Goal: Task Accomplishment & Management: Manage account settings

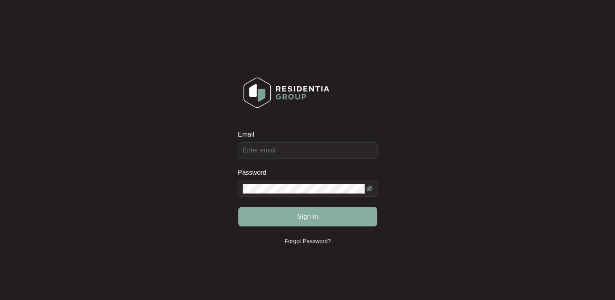
type input "[EMAIL_ADDRESS][DOMAIN_NAME]"
click at [318, 218] on span "Sign in" at bounding box center [307, 217] width 21 height 10
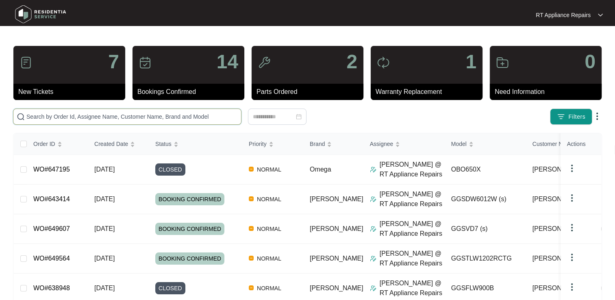
click at [103, 115] on input "text" at bounding box center [132, 116] width 212 height 9
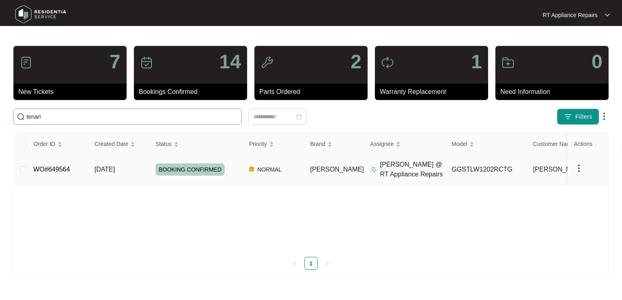
type input "tenari"
click at [55, 166] on link "WO#649564" at bounding box center [51, 169] width 37 height 7
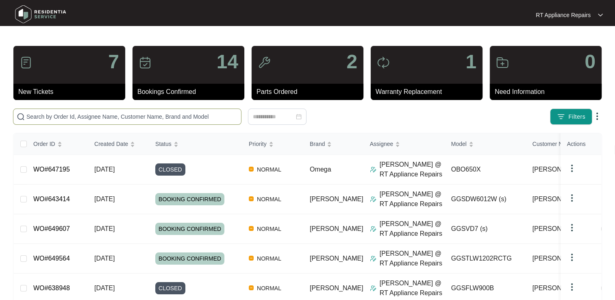
click at [183, 116] on input "text" at bounding box center [132, 116] width 212 height 9
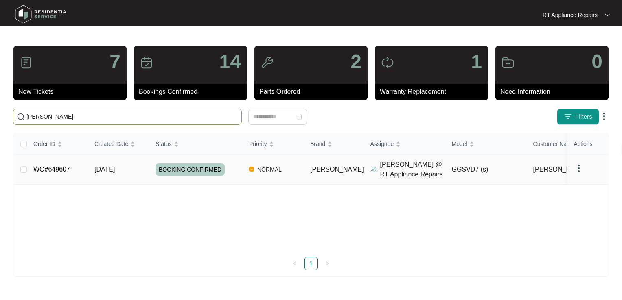
type input "kirsten"
click at [65, 167] on link "WO#649607" at bounding box center [51, 169] width 37 height 7
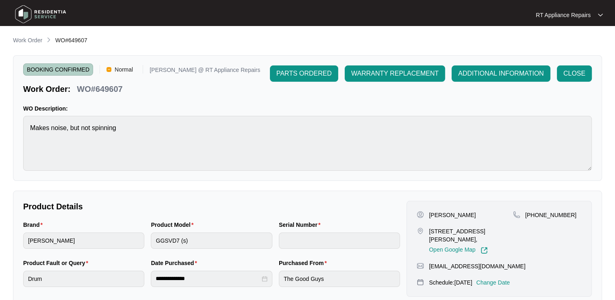
click at [576, 15] on p "RT Appliance Repairs" at bounding box center [563, 15] width 55 height 8
click at [565, 44] on p "Log Out" at bounding box center [576, 43] width 41 height 8
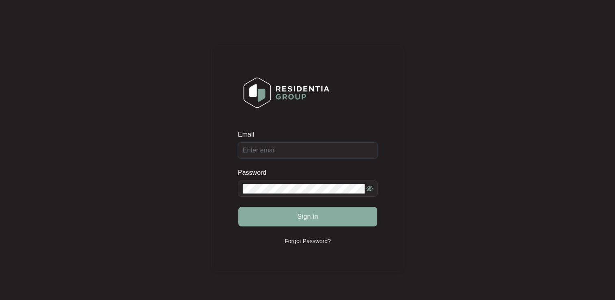
type input "[EMAIL_ADDRESS][DOMAIN_NAME]"
click at [310, 216] on span "Sign in" at bounding box center [307, 217] width 21 height 10
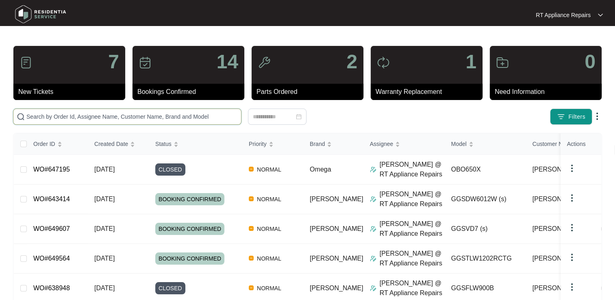
click at [130, 113] on input "text" at bounding box center [132, 116] width 212 height 9
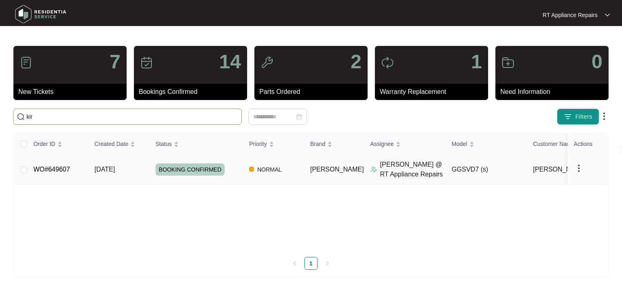
type input "kir"
click at [59, 169] on link "WO#649607" at bounding box center [51, 169] width 37 height 7
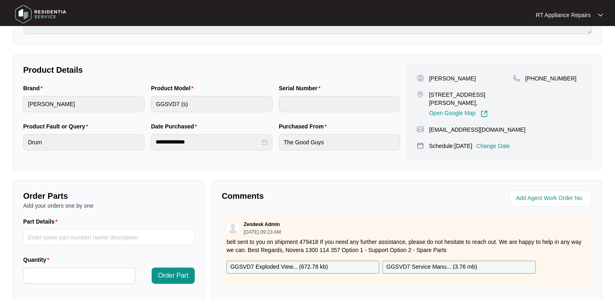
scroll to position [163, 0]
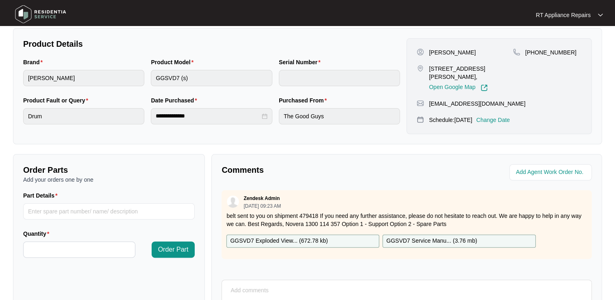
click at [266, 237] on p "GGSVD7 Exploded View... ( 672.78 kb )" at bounding box center [279, 241] width 98 height 9
click at [590, 16] on p "RT Appliance Repairs" at bounding box center [563, 15] width 55 height 8
click at [578, 42] on p "Log Out" at bounding box center [576, 43] width 41 height 8
